Goal: Information Seeking & Learning: Understand process/instructions

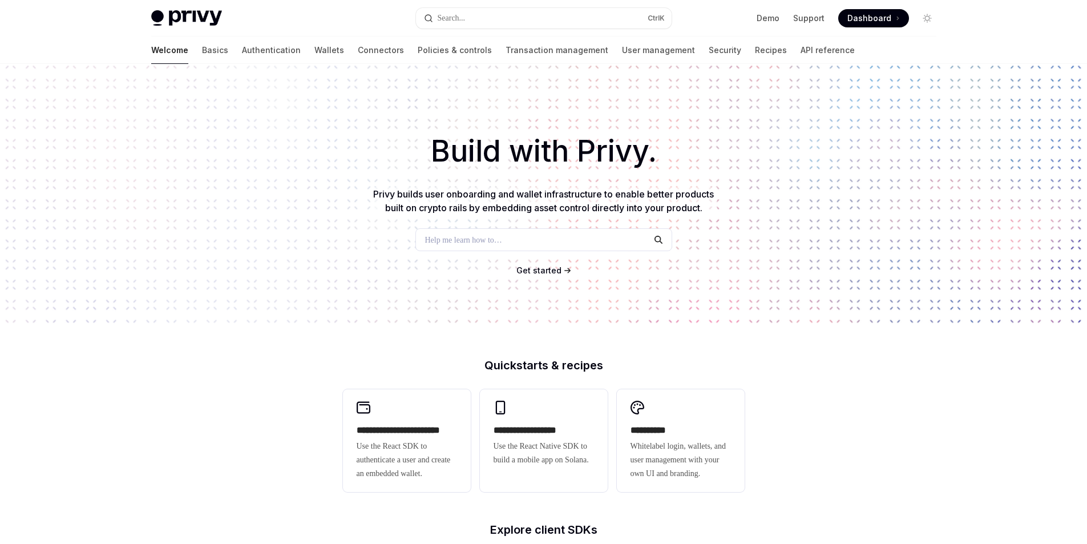
drag, startPoint x: 725, startPoint y: 273, endPoint x: 757, endPoint y: 322, distance: 58.9
click at [757, 322] on div "Build with Privy. Privy builds user onboarding and wallet infrastructure to ena…" at bounding box center [543, 194] width 1087 height 260
drag, startPoint x: 759, startPoint y: 287, endPoint x: 750, endPoint y: 300, distance: 16.0
click at [750, 300] on div "Build with Privy. Privy builds user onboarding and wallet infrastructure to ena…" at bounding box center [543, 194] width 1087 height 260
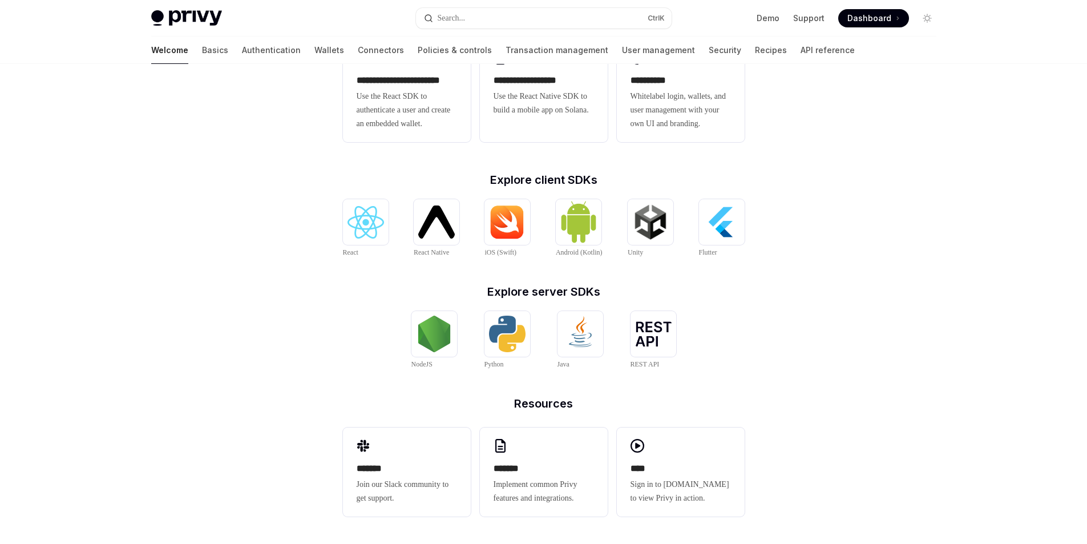
scroll to position [363, 0]
click at [358, 218] on img at bounding box center [365, 222] width 37 height 33
